Goal: Task Accomplishment & Management: Manage account settings

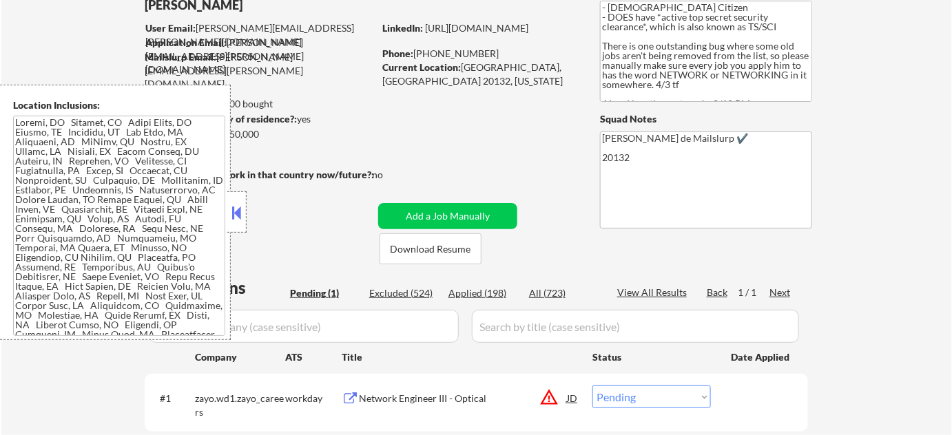
scroll to position [187, 0]
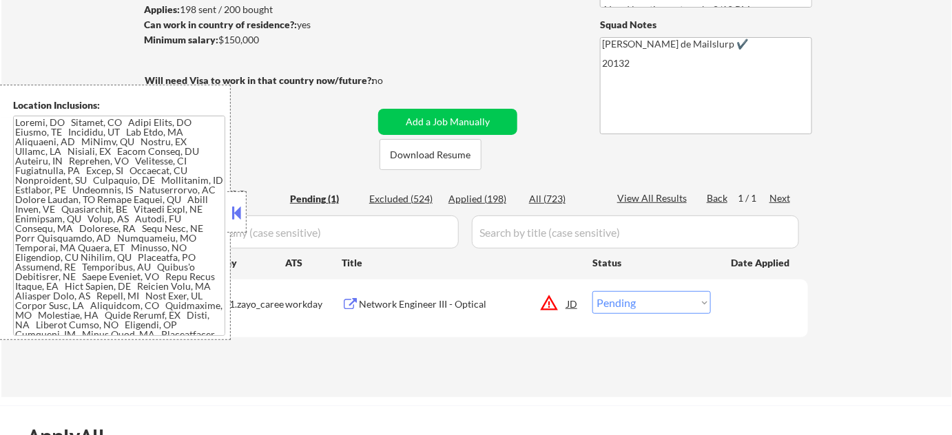
click at [238, 209] on button at bounding box center [236, 212] width 15 height 21
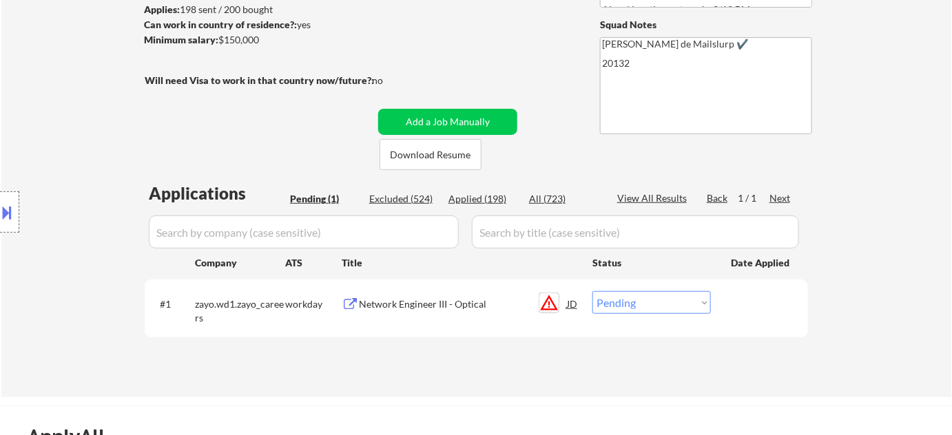
click at [549, 301] on button "warning_amber" at bounding box center [548, 302] width 19 height 19
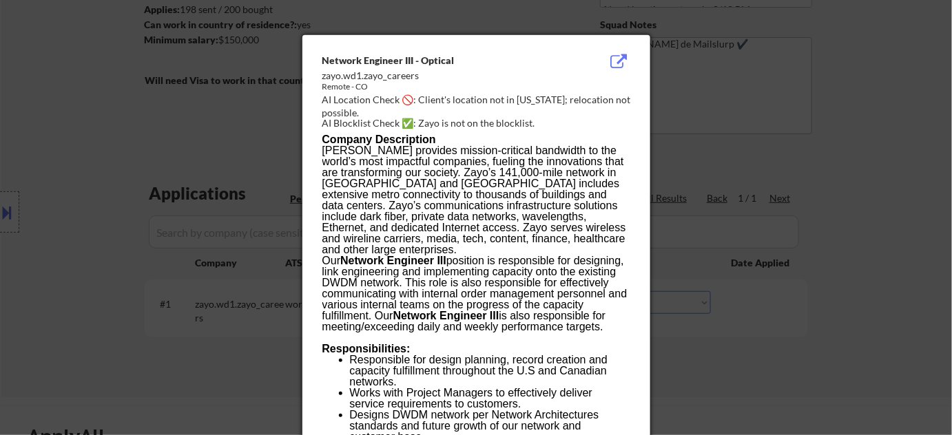
click at [764, 341] on div at bounding box center [476, 217] width 952 height 435
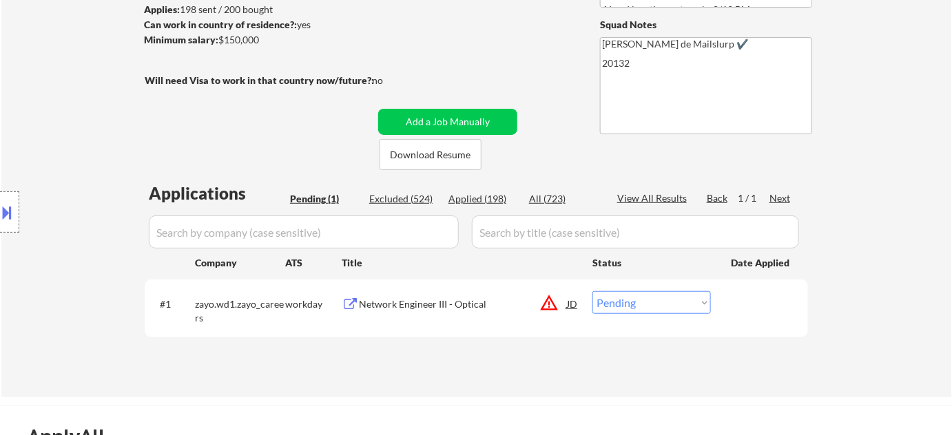
click at [657, 304] on select "Choose an option... Pending Applied Excluded (Questions) Excluded (Expired) Exc…" at bounding box center [651, 302] width 118 height 23
select select ""excluded__location_""
click at [592, 291] on select "Choose an option... Pending Applied Excluded (Questions) Excluded (Expired) Exc…" at bounding box center [651, 302] width 118 height 23
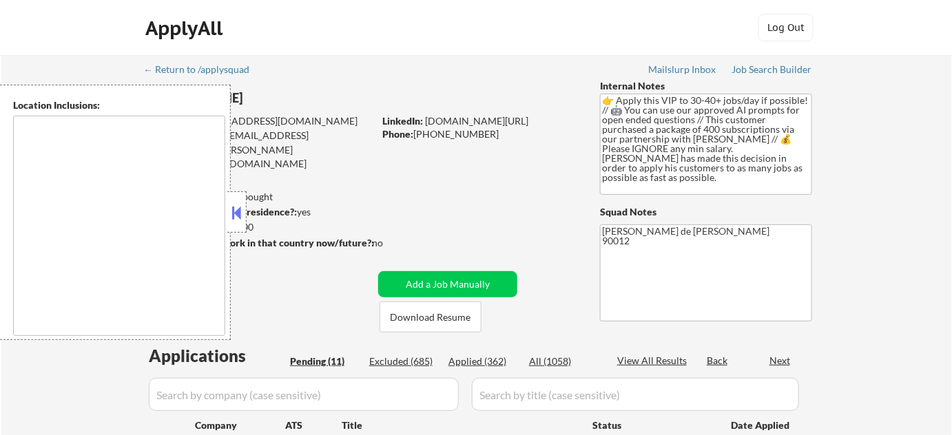
select select ""pending""
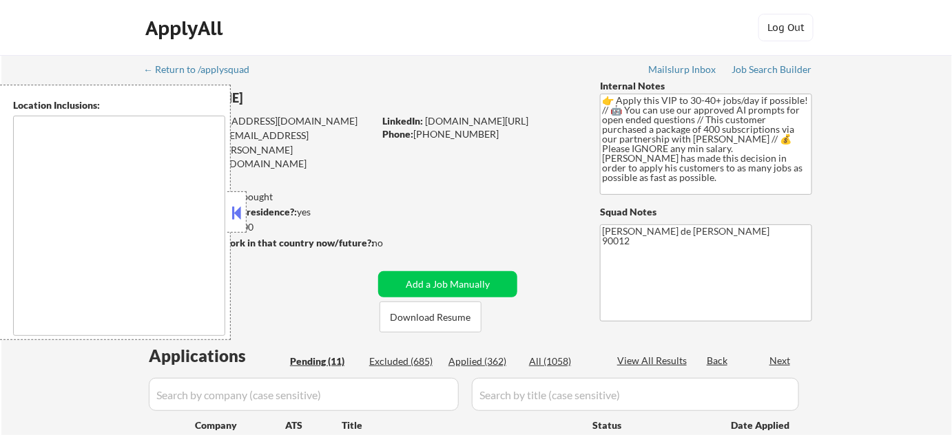
select select ""pending""
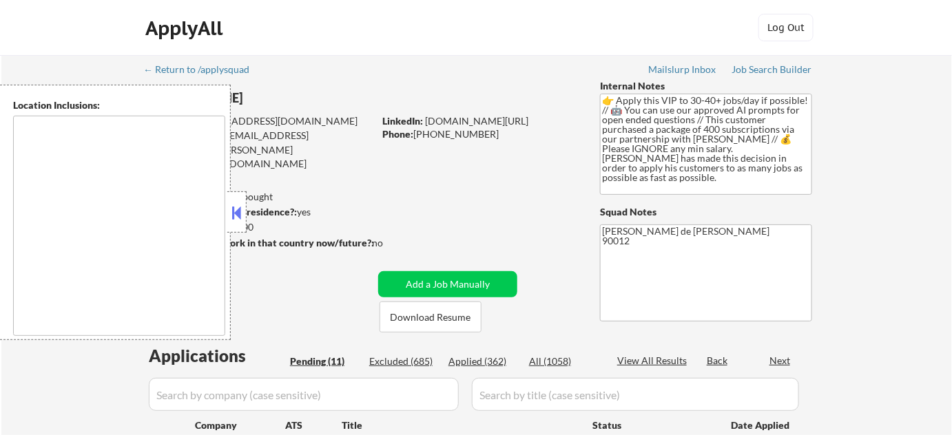
select select ""pending""
type textarea "remote"
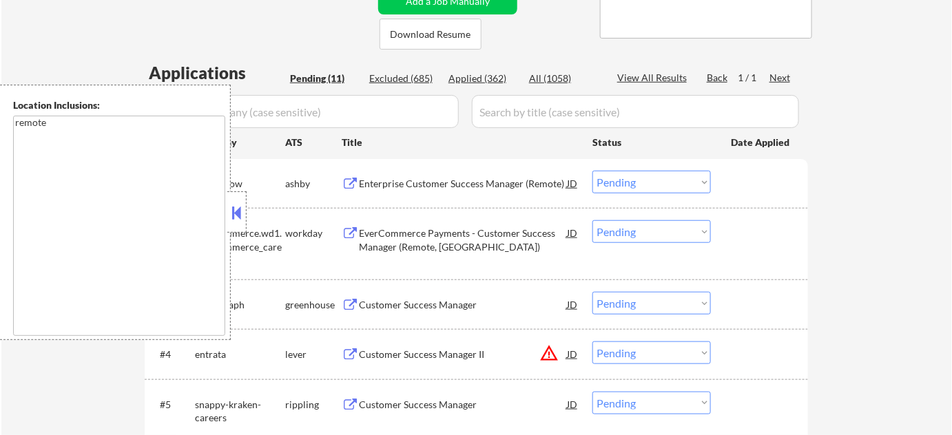
scroll to position [375, 0]
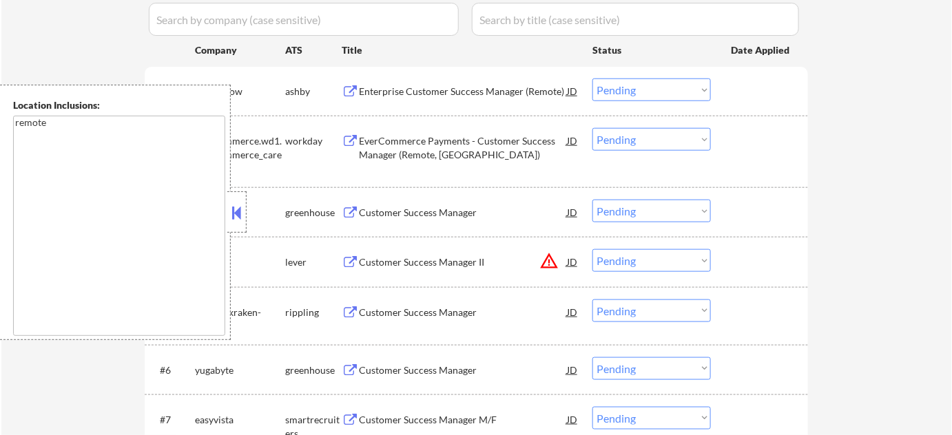
click at [233, 218] on button at bounding box center [236, 212] width 15 height 21
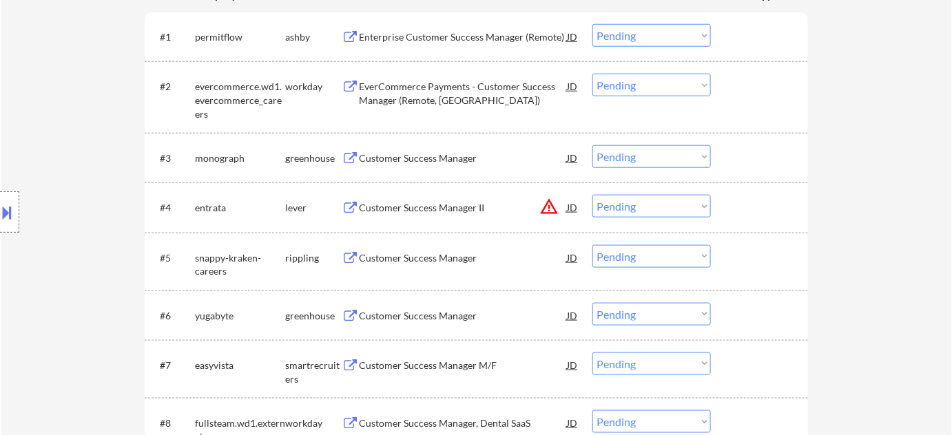
scroll to position [438, 0]
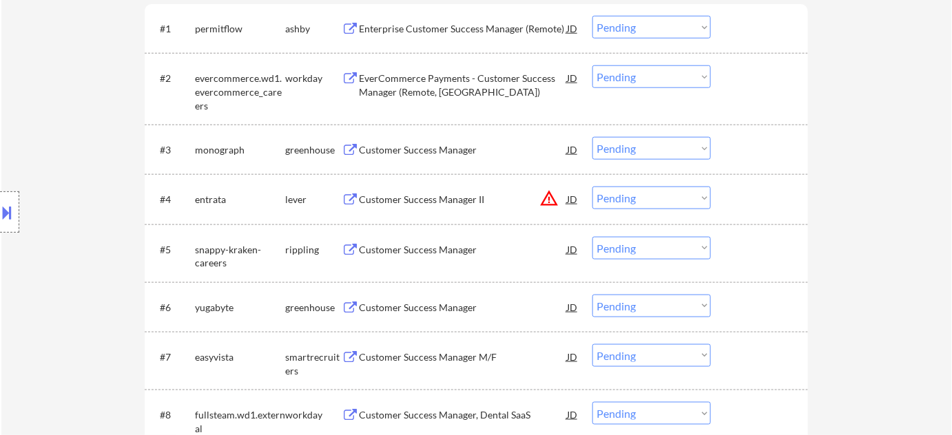
click at [430, 196] on div "Customer Success Manager II" at bounding box center [463, 200] width 208 height 14
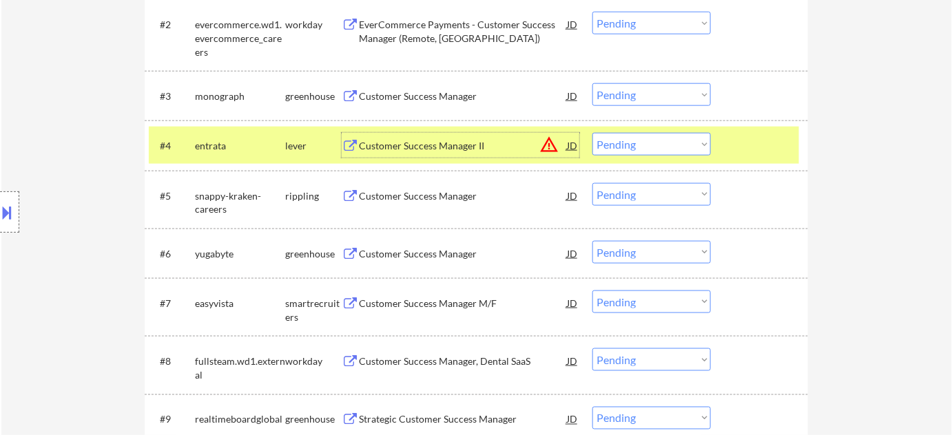
scroll to position [501, 0]
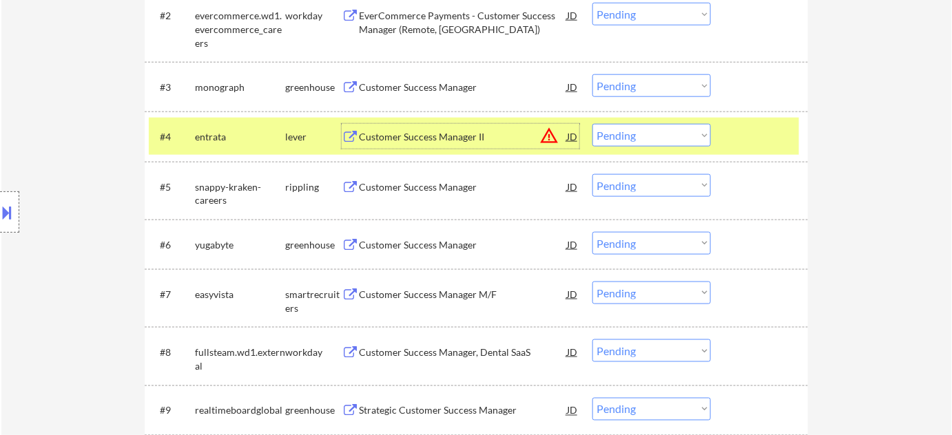
click at [452, 242] on div "Customer Success Manager" at bounding box center [463, 245] width 208 height 14
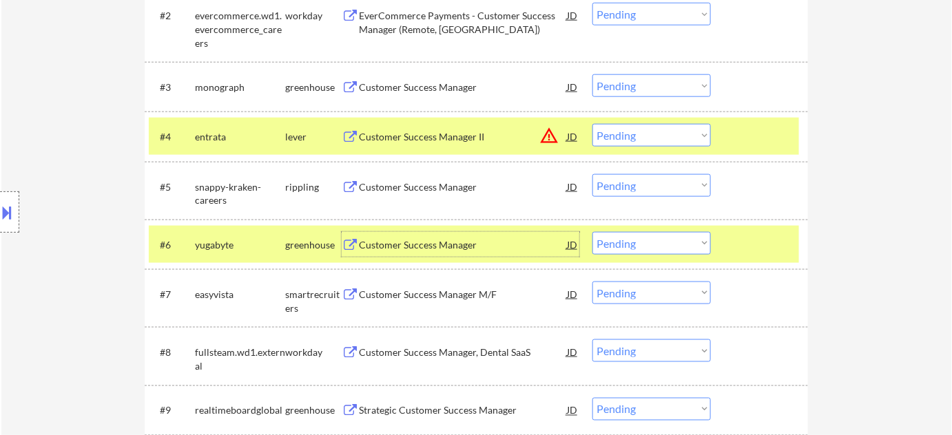
click at [402, 295] on div "Customer Success Manager M/F" at bounding box center [463, 295] width 208 height 14
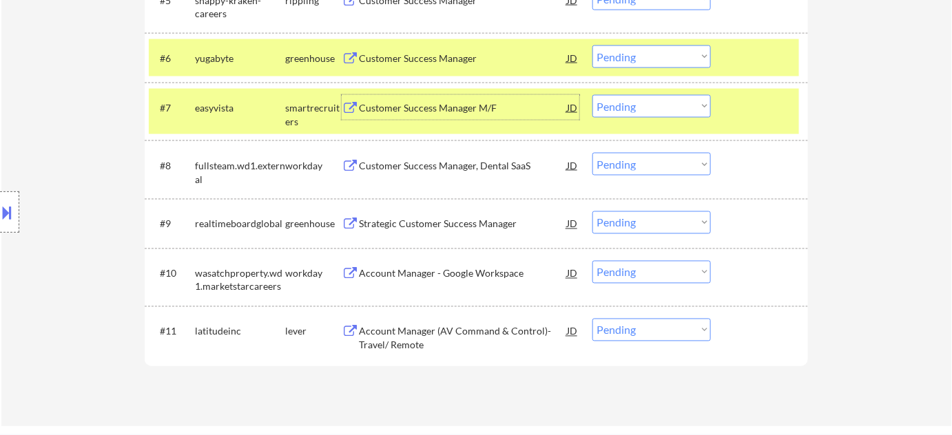
scroll to position [689, 0]
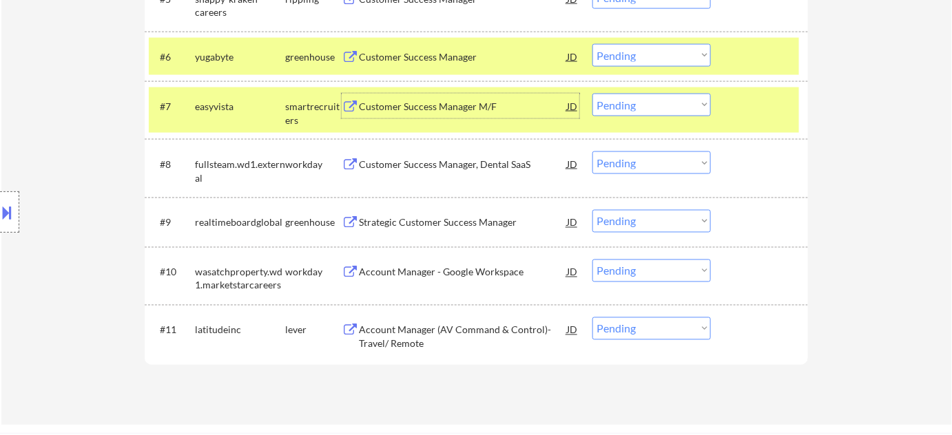
click at [400, 325] on div "Account Manager (AV Command & Control)- Travel/ Remote" at bounding box center [463, 337] width 208 height 27
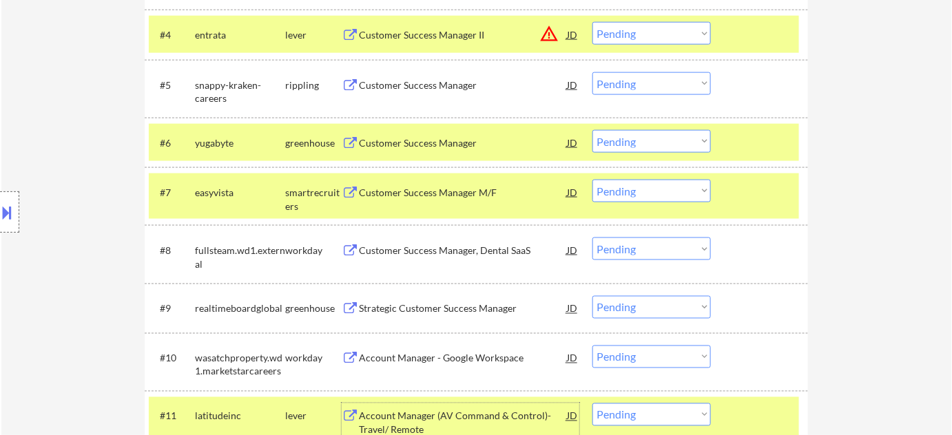
scroll to position [563, 0]
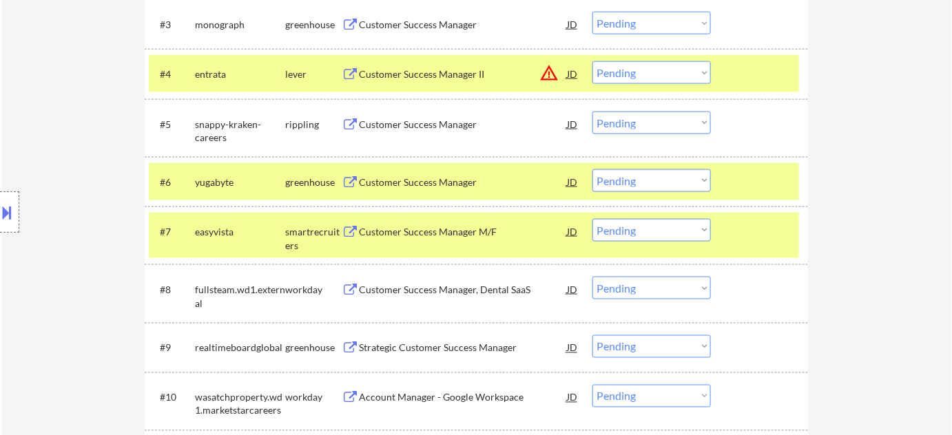
click at [646, 76] on select "Choose an option... Pending Applied Excluded (Questions) Excluded (Expired) Exc…" at bounding box center [651, 72] width 118 height 23
click at [592, 61] on select "Choose an option... Pending Applied Excluded (Questions) Excluded (Expired) Exc…" at bounding box center [651, 72] width 118 height 23
select select ""pending""
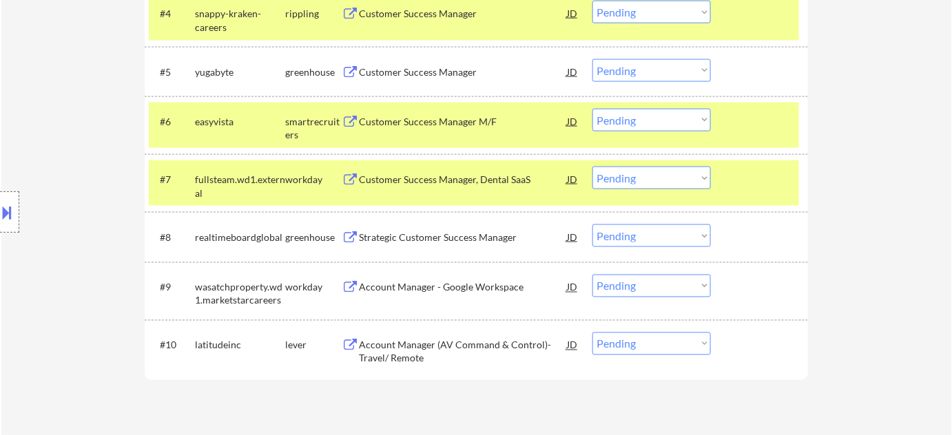
scroll to position [626, 0]
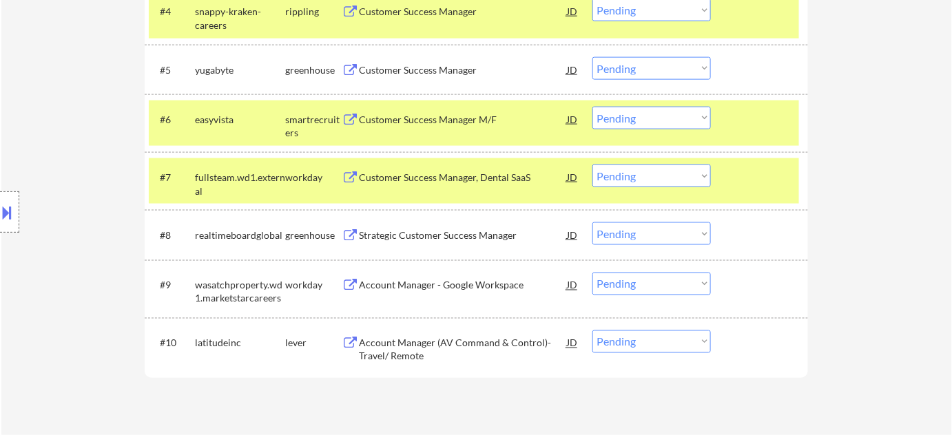
click at [439, 224] on div "Strategic Customer Success Manager" at bounding box center [463, 234] width 208 height 25
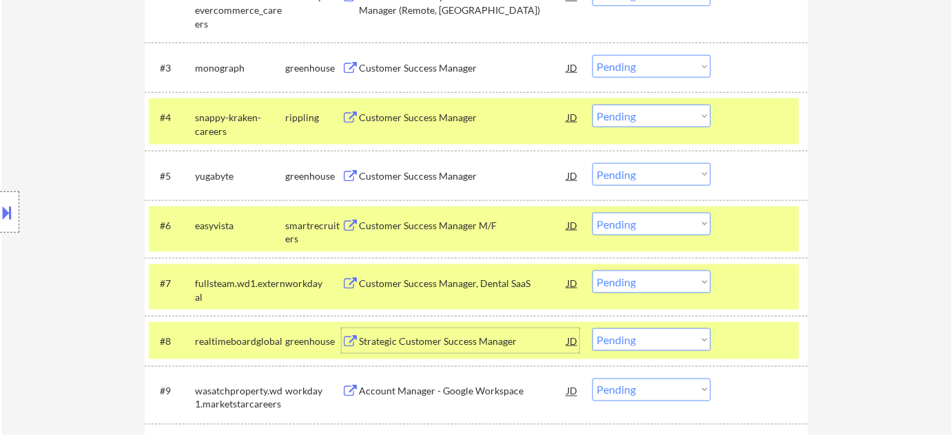
scroll to position [438, 0]
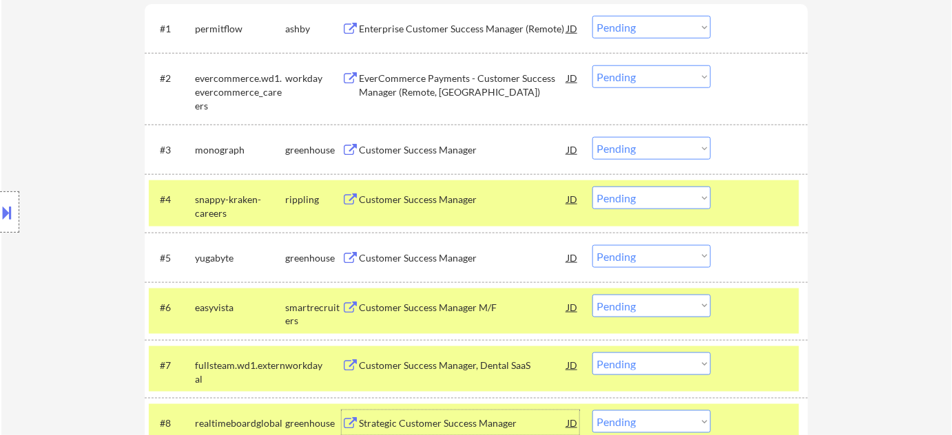
click at [417, 189] on div "Customer Success Manager" at bounding box center [463, 199] width 208 height 25
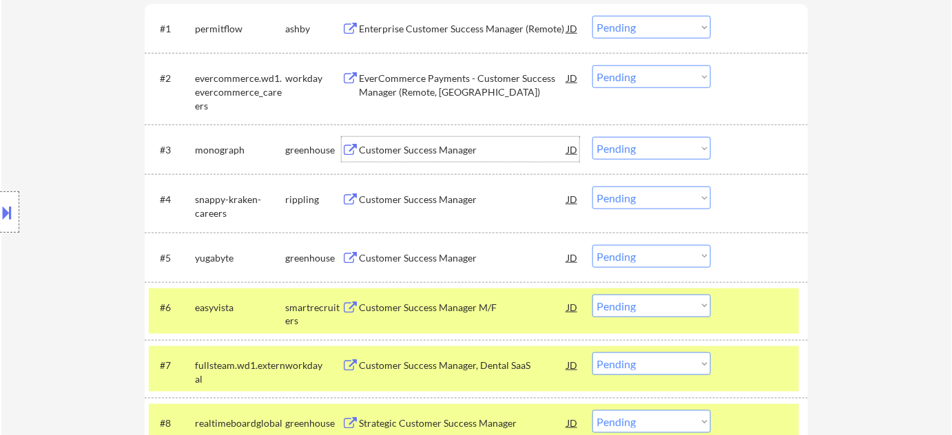
click at [399, 150] on div "Customer Success Manager" at bounding box center [463, 150] width 208 height 14
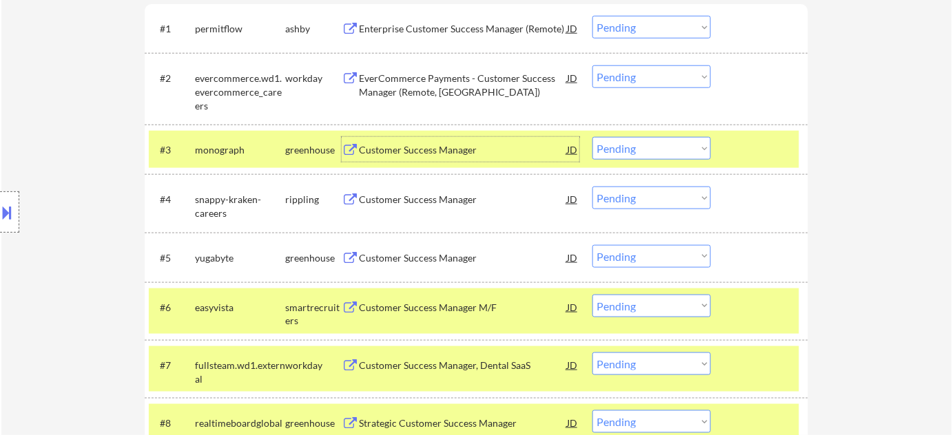
click at [421, 75] on div "EverCommerce Payments - Customer Success Manager (Remote, US)" at bounding box center [463, 85] width 208 height 27
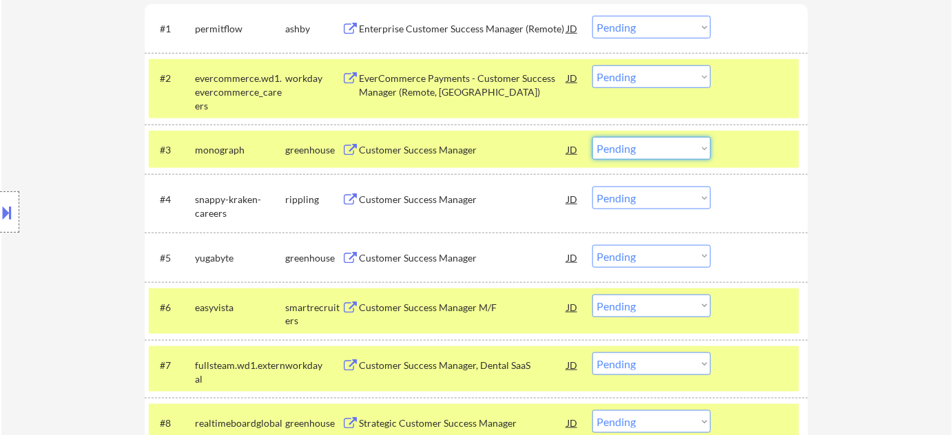
click at [670, 143] on select "Choose an option... Pending Applied Excluded (Questions) Excluded (Expired) Exc…" at bounding box center [651, 148] width 118 height 23
click at [592, 137] on select "Choose an option... Pending Applied Excluded (Questions) Excluded (Expired) Exc…" at bounding box center [651, 148] width 118 height 23
select select ""pending""
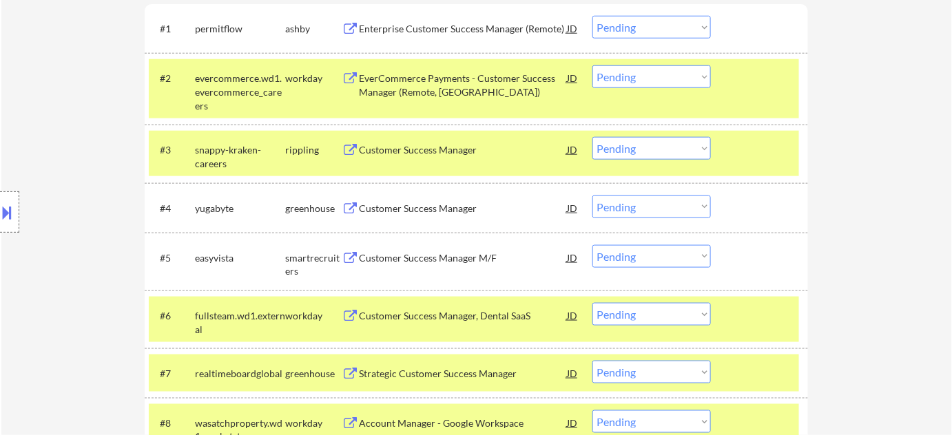
click at [654, 78] on select "Choose an option... Pending Applied Excluded (Questions) Excluded (Expired) Exc…" at bounding box center [651, 76] width 118 height 23
click at [592, 65] on select "Choose an option... Pending Applied Excluded (Questions) Excluded (Expired) Exc…" at bounding box center [651, 76] width 118 height 23
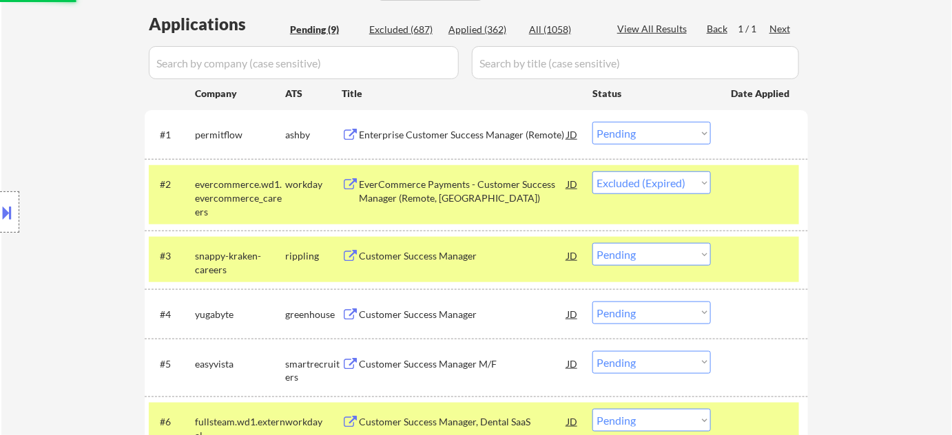
scroll to position [250, 0]
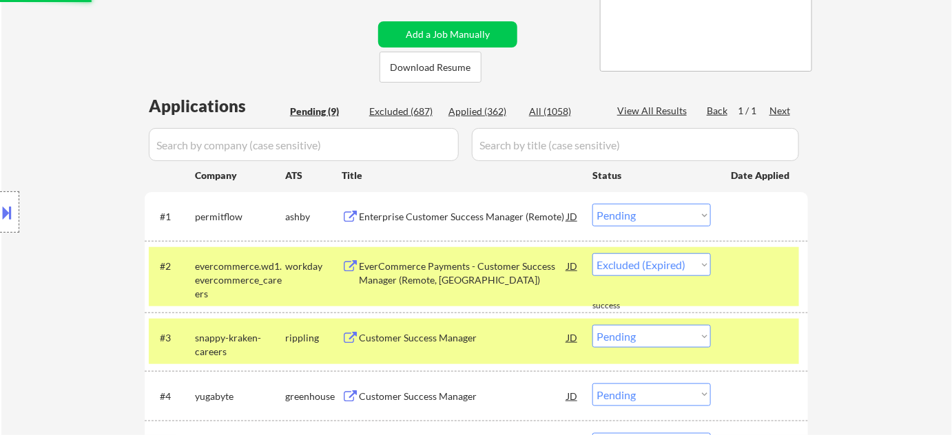
click at [472, 215] on div "Enterprise Customer Success Manager (Remote)" at bounding box center [463, 217] width 208 height 14
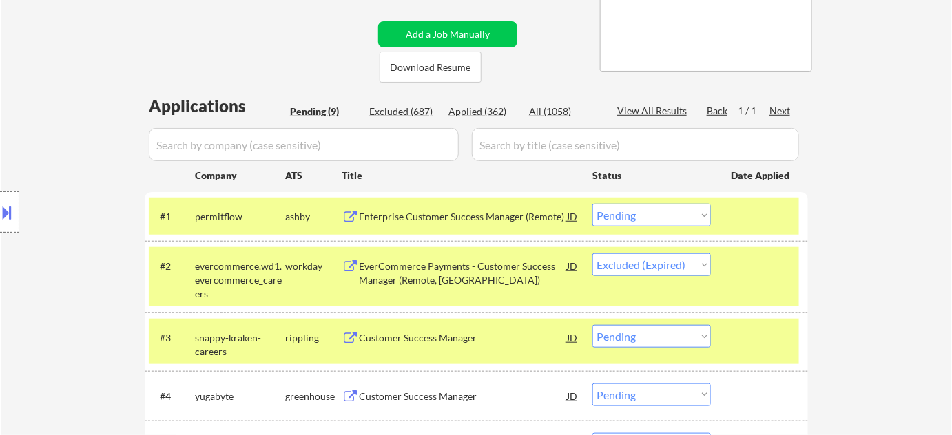
select select ""pending""
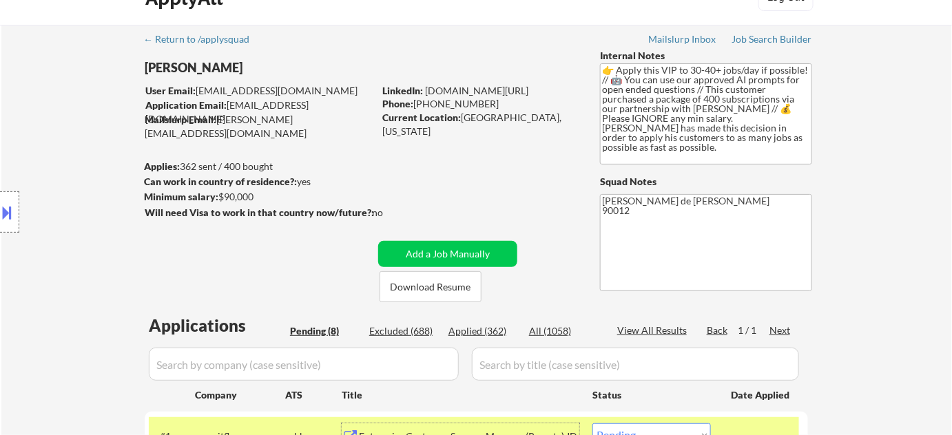
scroll to position [0, 0]
